Goal: Check status: Check status

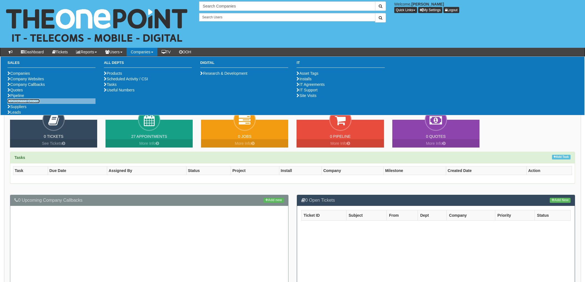
click at [27, 103] on link "Purchase Orders" at bounding box center [23, 101] width 32 height 4
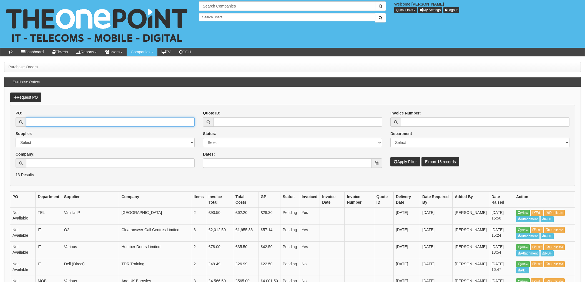
drag, startPoint x: 49, startPoint y: 124, endPoint x: 52, endPoint y: 124, distance: 3.3
click at [49, 124] on input "PO:" at bounding box center [110, 121] width 168 height 9
type input "17886"
click at [390, 157] on button "Apply Filter" at bounding box center [405, 161] width 30 height 9
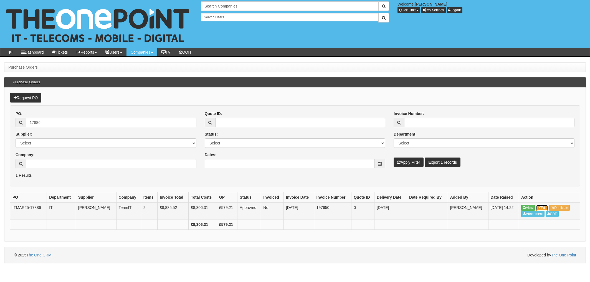
click at [544, 207] on link "Edit" at bounding box center [542, 208] width 12 height 6
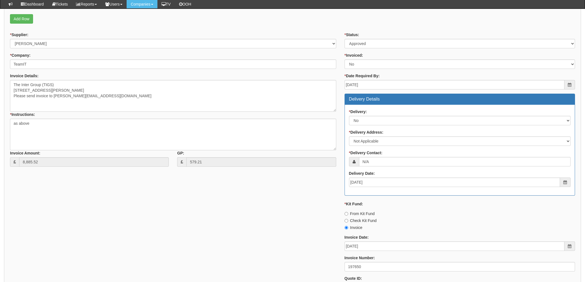
scroll to position [200, 0]
